Goal: Information Seeking & Learning: Learn about a topic

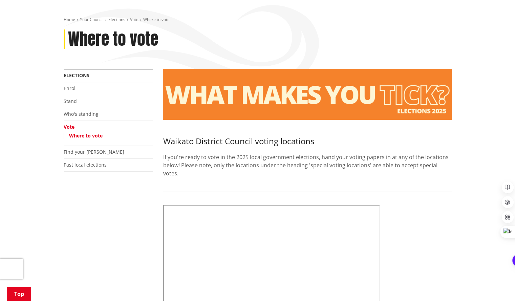
scroll to position [169, 0]
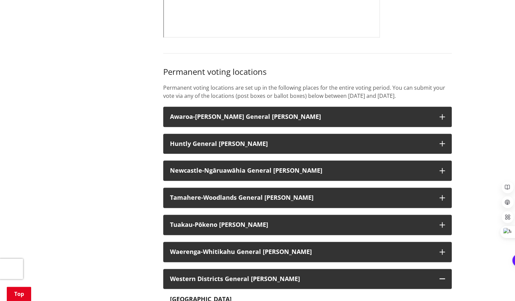
scroll to position [406, 0]
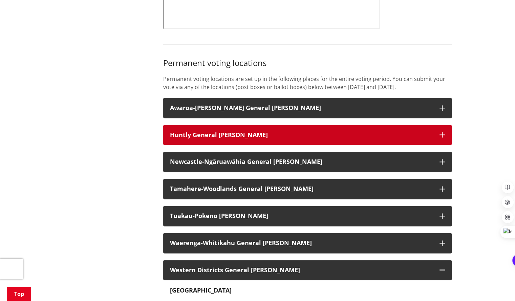
click at [199, 134] on h3 "Huntly General Ward" at bounding box center [301, 135] width 263 height 7
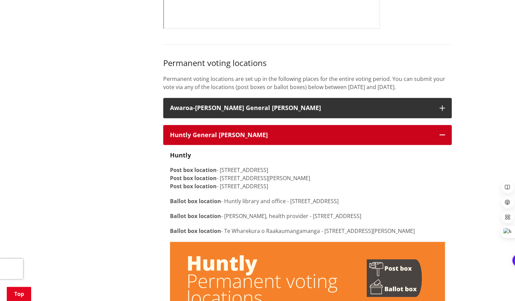
click at [199, 134] on h3 "Huntly General Ward" at bounding box center [301, 135] width 263 height 7
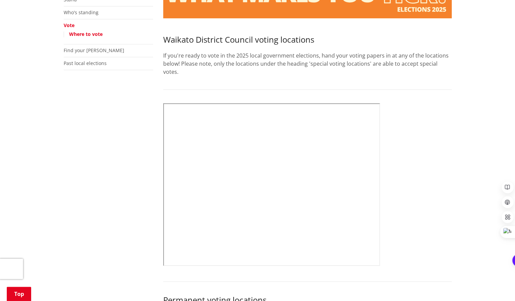
scroll to position [68, 0]
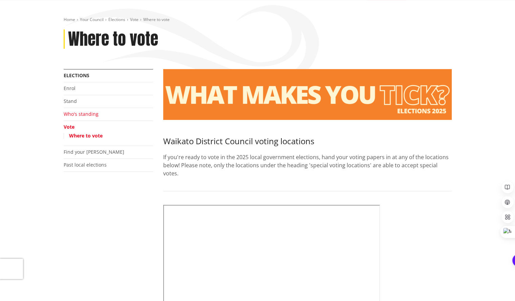
click at [82, 114] on link "Who's standing" at bounding box center [81, 114] width 35 height 6
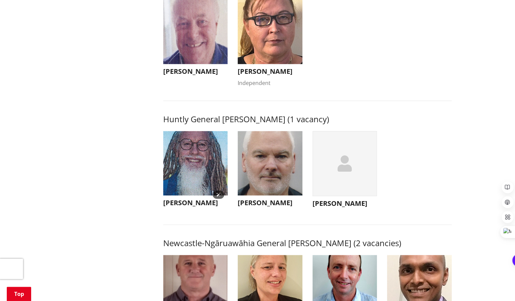
scroll to position [373, 0]
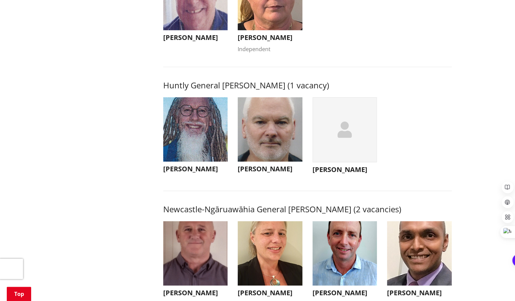
click at [332, 144] on div "button" at bounding box center [345, 129] width 65 height 65
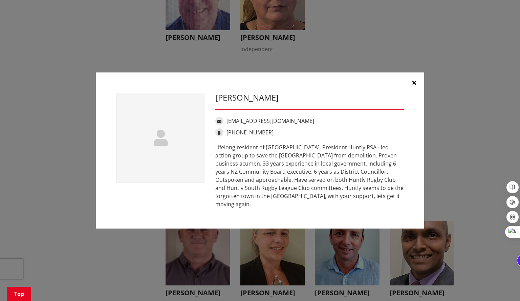
click at [417, 86] on button "button" at bounding box center [414, 82] width 20 height 20
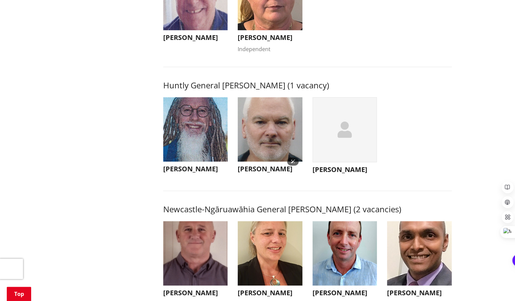
click at [281, 128] on img "button" at bounding box center [270, 129] width 65 height 65
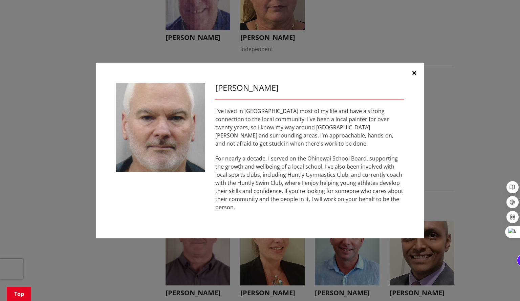
click at [415, 76] on icon "button" at bounding box center [415, 72] width 4 height 5
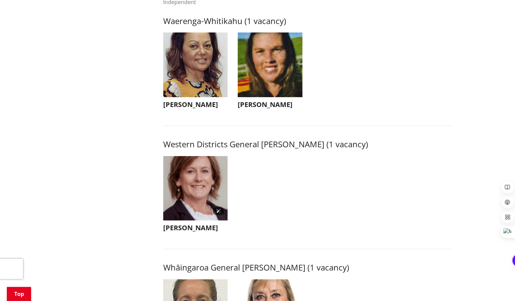
scroll to position [1524, 0]
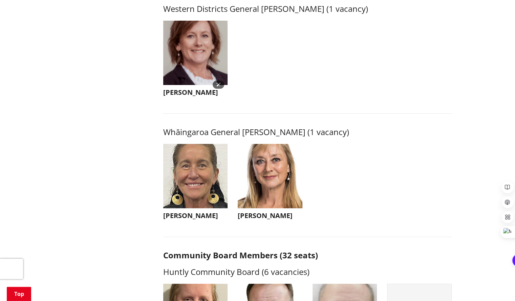
click at [203, 58] on img "button" at bounding box center [195, 53] width 65 height 65
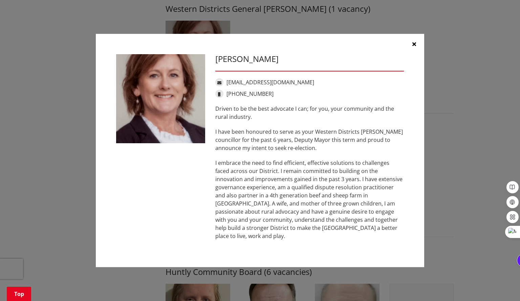
click at [415, 47] on icon "button" at bounding box center [415, 43] width 4 height 5
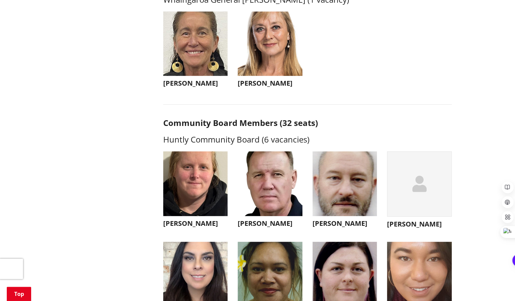
scroll to position [1660, 0]
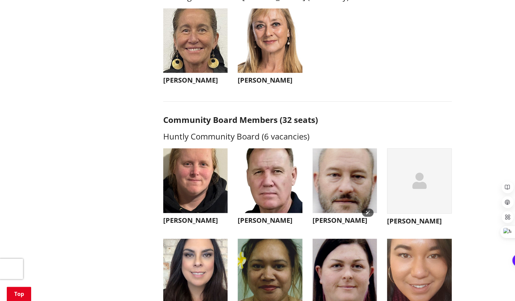
click at [335, 181] on img "button" at bounding box center [345, 180] width 65 height 65
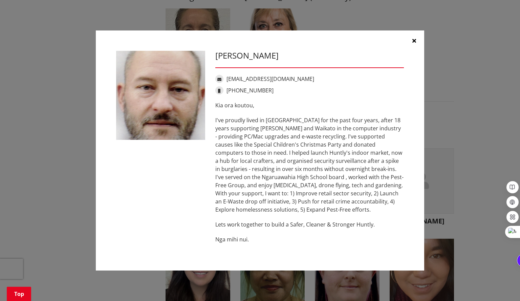
click at [413, 43] on icon "button" at bounding box center [415, 40] width 4 height 5
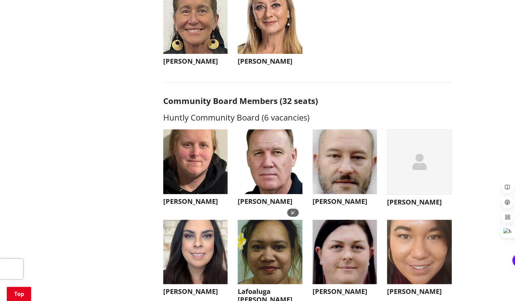
scroll to position [1693, 0]
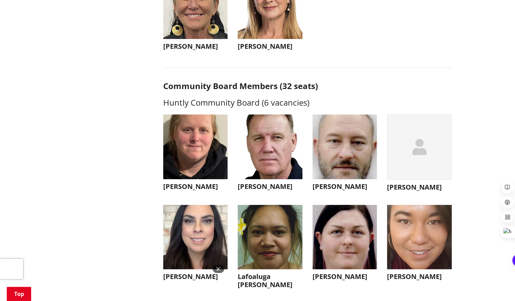
click at [205, 224] on img "button" at bounding box center [195, 237] width 65 height 65
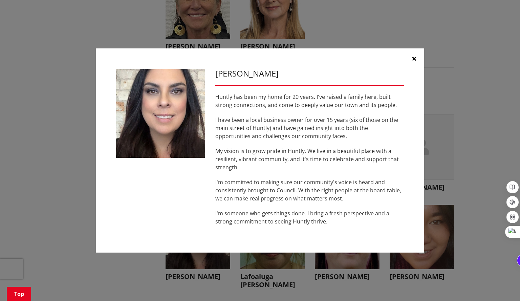
click at [416, 56] on button "button" at bounding box center [414, 58] width 20 height 20
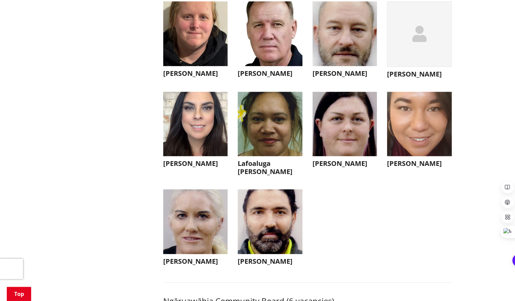
scroll to position [1829, 0]
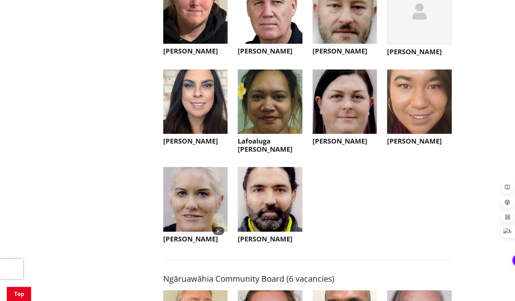
click at [180, 198] on img "button" at bounding box center [195, 199] width 65 height 65
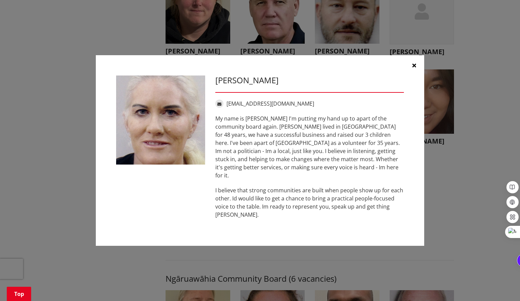
click at [413, 67] on icon "button" at bounding box center [415, 65] width 4 height 5
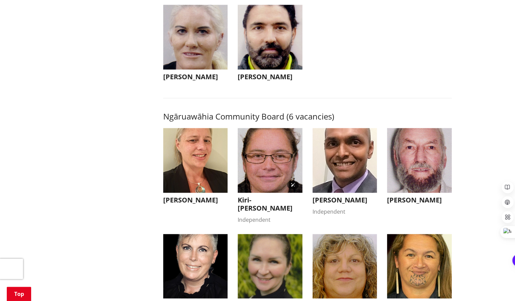
scroll to position [1998, 0]
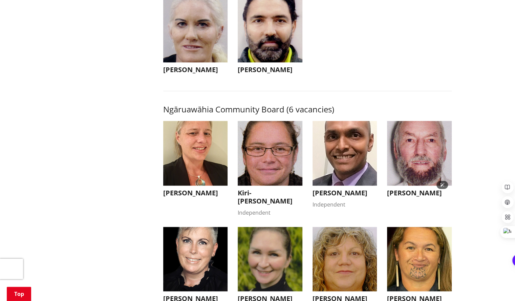
click at [419, 160] on img "button" at bounding box center [419, 153] width 65 height 65
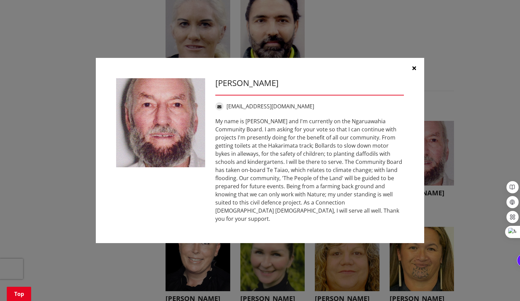
click at [412, 73] on button "button" at bounding box center [414, 68] width 20 height 20
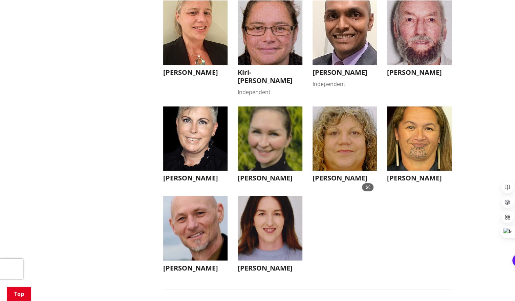
scroll to position [2134, 0]
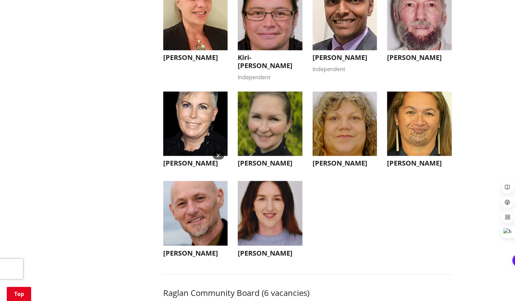
click at [203, 130] on img "button" at bounding box center [195, 123] width 65 height 65
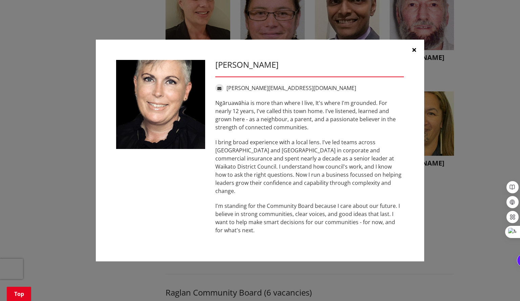
click at [414, 52] on icon "button" at bounding box center [415, 49] width 4 height 5
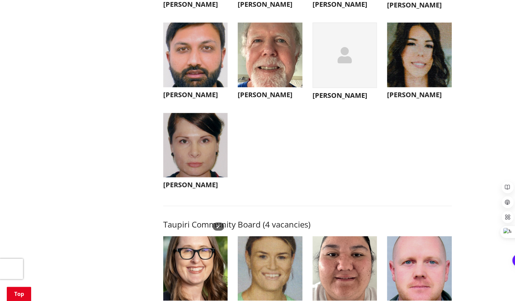
scroll to position [2574, 0]
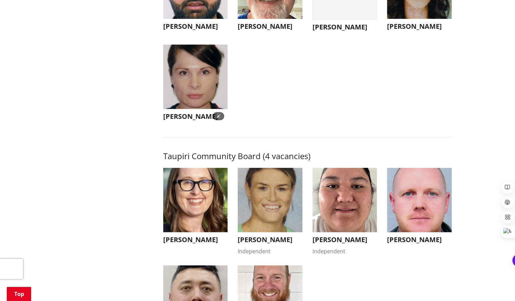
click at [189, 105] on img "button" at bounding box center [195, 77] width 65 height 65
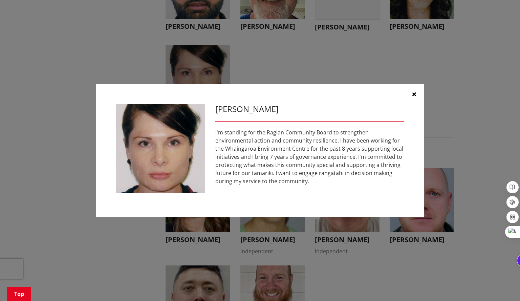
click at [413, 95] on icon "button" at bounding box center [415, 93] width 4 height 5
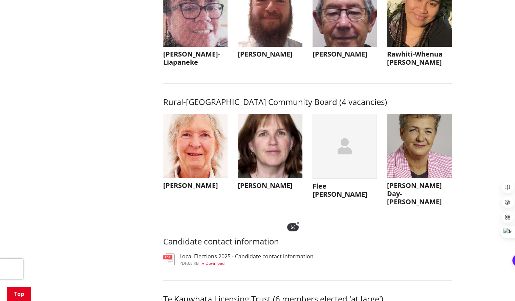
scroll to position [3082, 0]
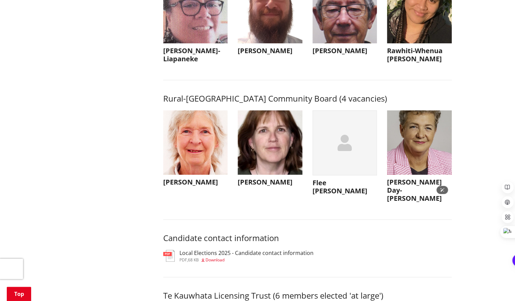
click at [430, 168] on img "button" at bounding box center [419, 142] width 65 height 65
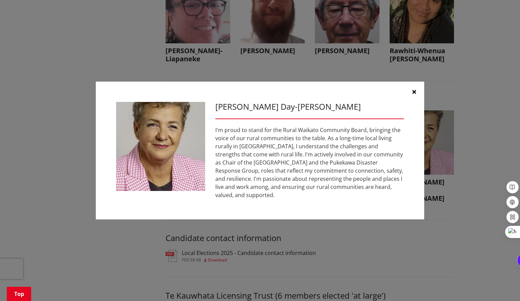
click at [415, 93] on icon "button" at bounding box center [415, 91] width 4 height 5
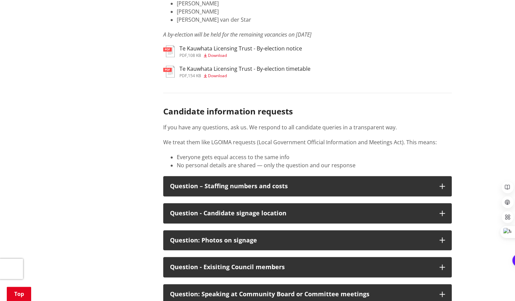
scroll to position [3421, 0]
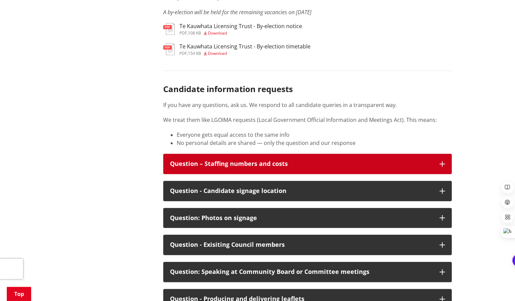
click at [276, 167] on div "Question – Staffing numbers and costs" at bounding box center [301, 164] width 263 height 7
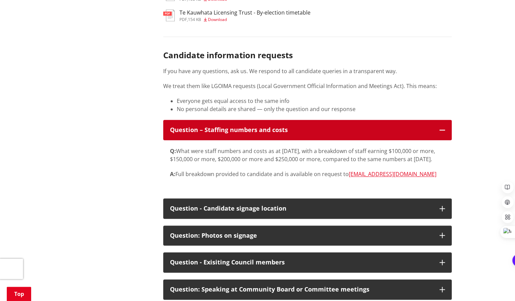
scroll to position [3488, 0]
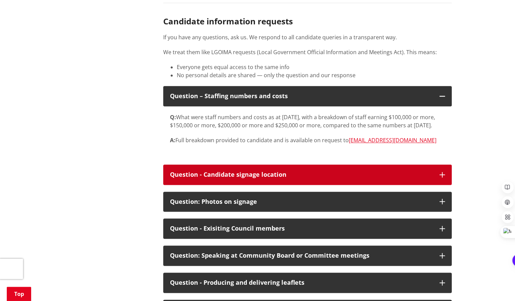
click at [284, 185] on button "Question - Candidate signage location" at bounding box center [307, 175] width 289 height 20
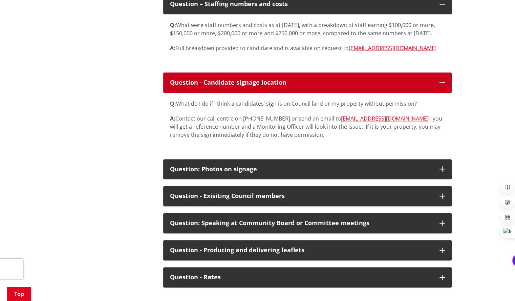
scroll to position [3590, 0]
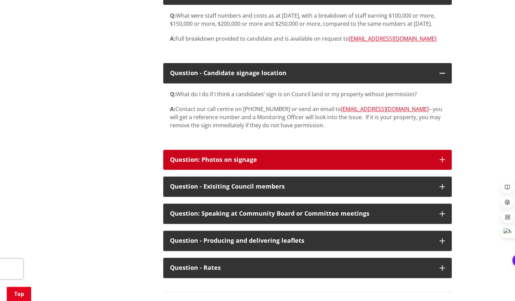
click at [264, 163] on div "Question: Photos on signage" at bounding box center [301, 159] width 263 height 7
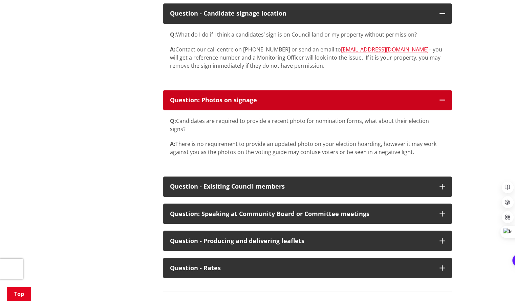
scroll to position [3658, 0]
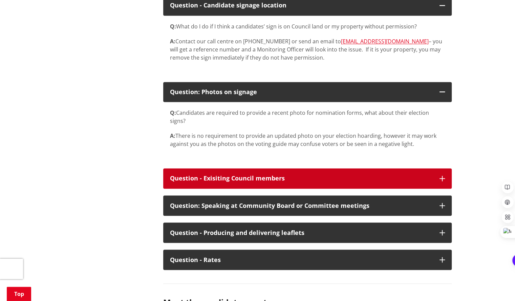
click at [249, 182] on div "Question - Exisiting Council members" at bounding box center [301, 178] width 263 height 7
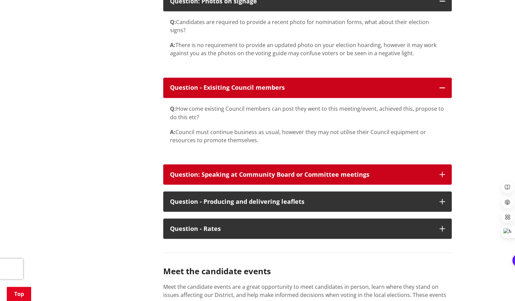
scroll to position [3759, 0]
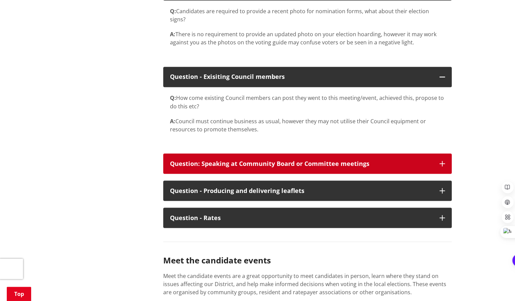
click at [265, 174] on button "Question: Speaking at Community Board or Committee meetings" at bounding box center [307, 163] width 289 height 20
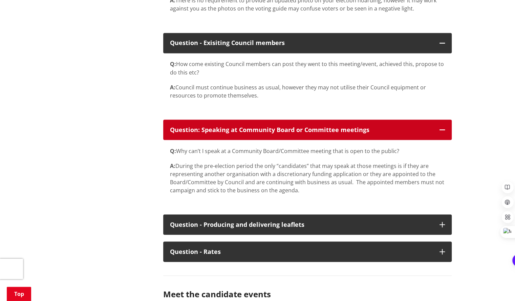
scroll to position [3827, 0]
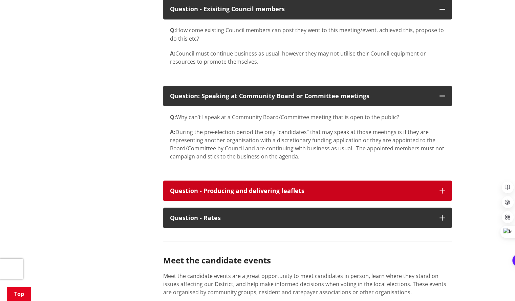
click at [228, 194] on div "Question - Producing and delivering leaflets" at bounding box center [301, 190] width 263 height 7
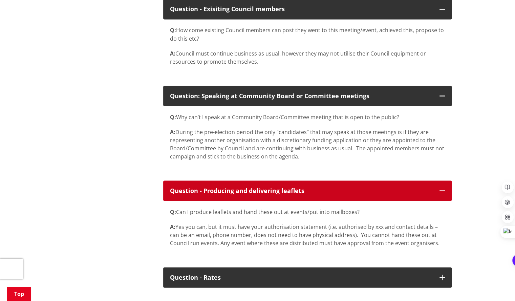
scroll to position [3895, 0]
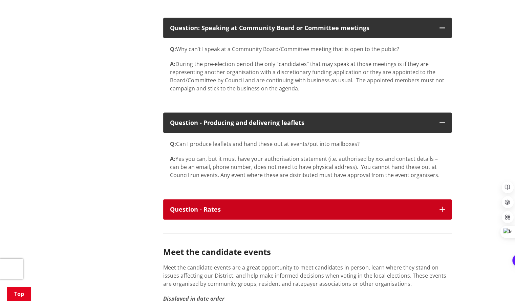
click at [260, 213] on div "Question - Rates" at bounding box center [301, 209] width 263 height 7
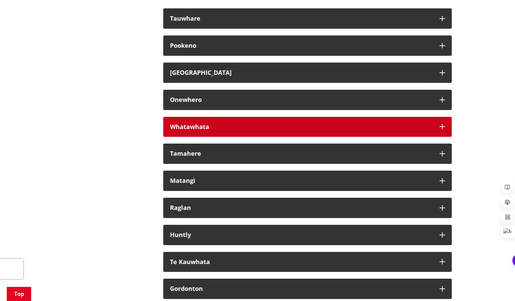
scroll to position [4368, 0]
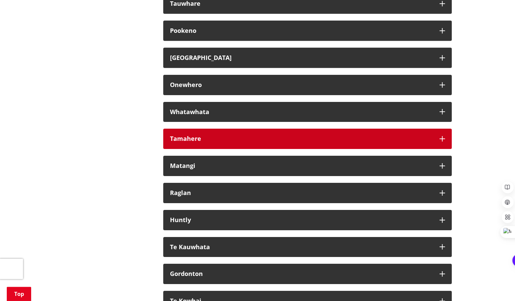
click at [219, 149] on button "Tamahere" at bounding box center [307, 139] width 289 height 20
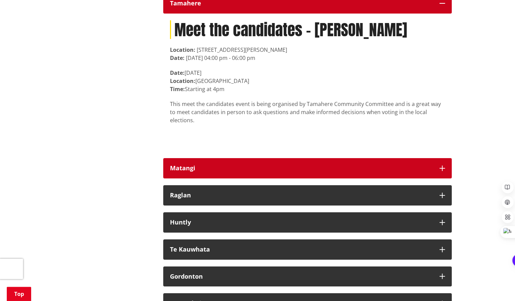
scroll to position [4538, 0]
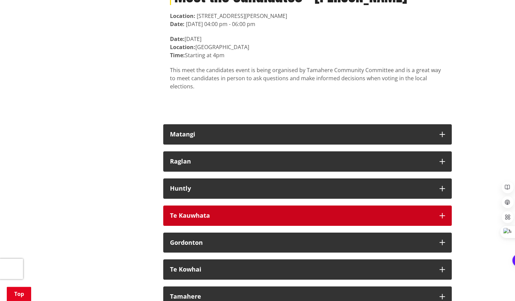
click at [199, 219] on div "Te Kauwhata" at bounding box center [301, 215] width 263 height 7
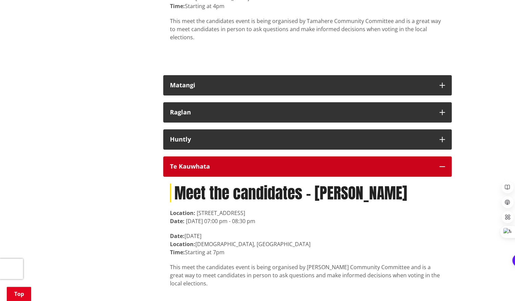
scroll to position [4571, 0]
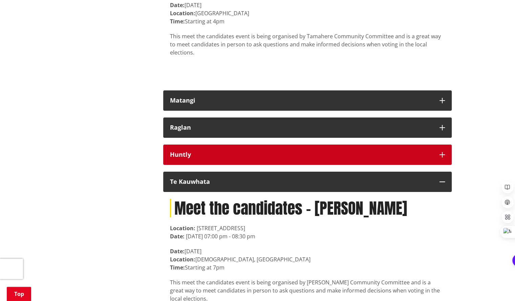
click at [188, 165] on button "Huntly" at bounding box center [307, 155] width 289 height 20
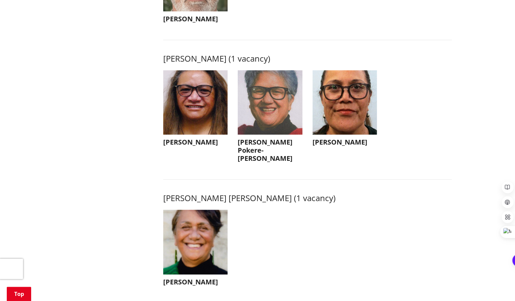
scroll to position [711, 0]
